Goal: Task Accomplishment & Management: Complete application form

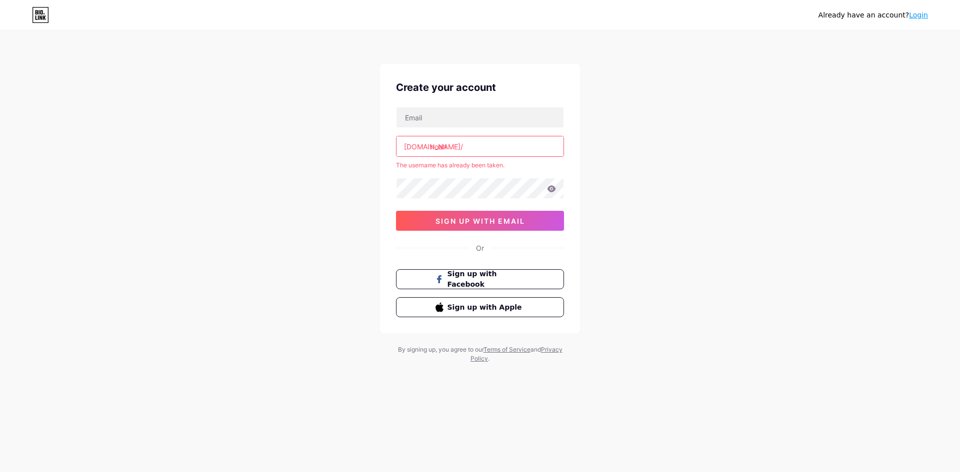
click at [449, 132] on div "[DOMAIN_NAME]/ [PERSON_NAME] The username has already been taken. 0cAFcWeA6m7qY…" at bounding box center [480, 169] width 168 height 124
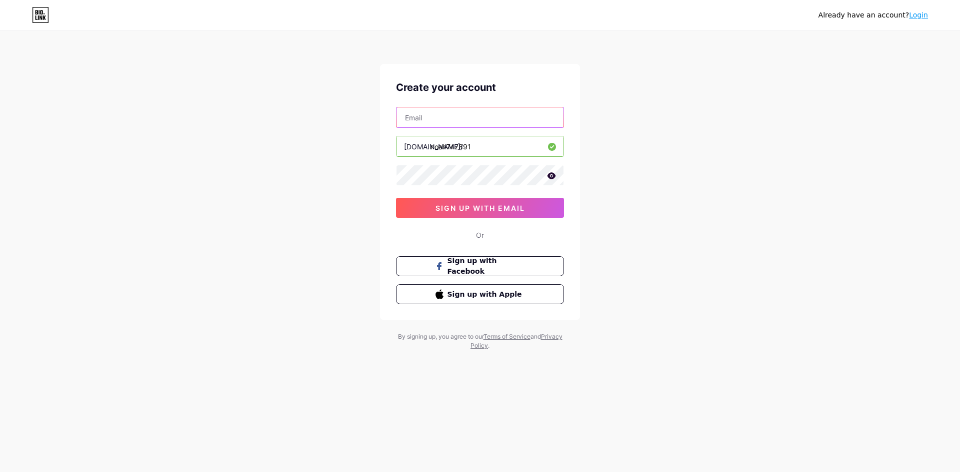
click at [473, 120] on input "text" at bounding box center [479, 117] width 167 height 20
type input "[EMAIL_ADDRESS][DOMAIN_NAME]"
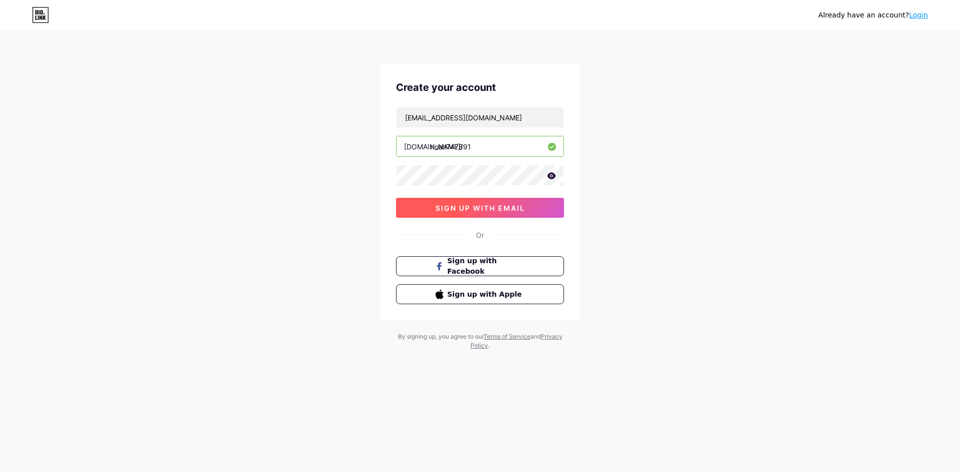
click at [502, 212] on button "sign up with email" at bounding box center [480, 208] width 168 height 20
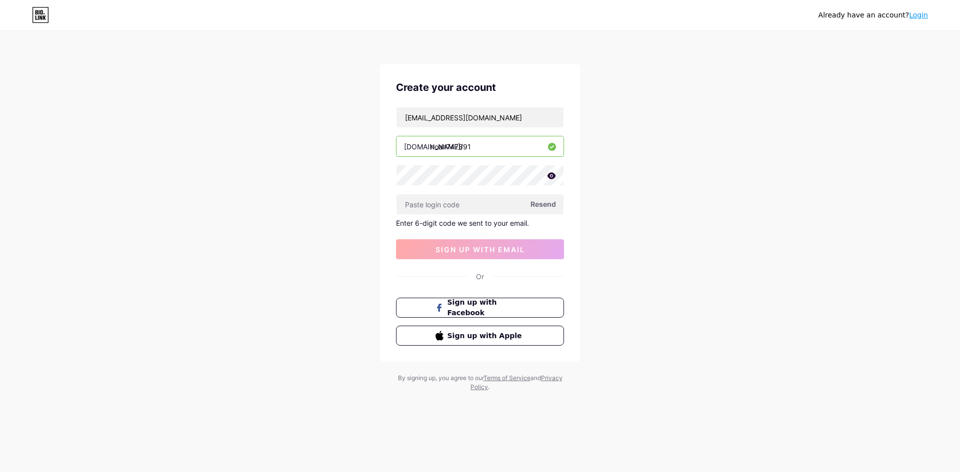
click at [547, 207] on span "Resend" at bounding box center [542, 204] width 25 height 10
click at [546, 204] on span "Resend" at bounding box center [542, 204] width 25 height 10
